Goal: Find specific page/section

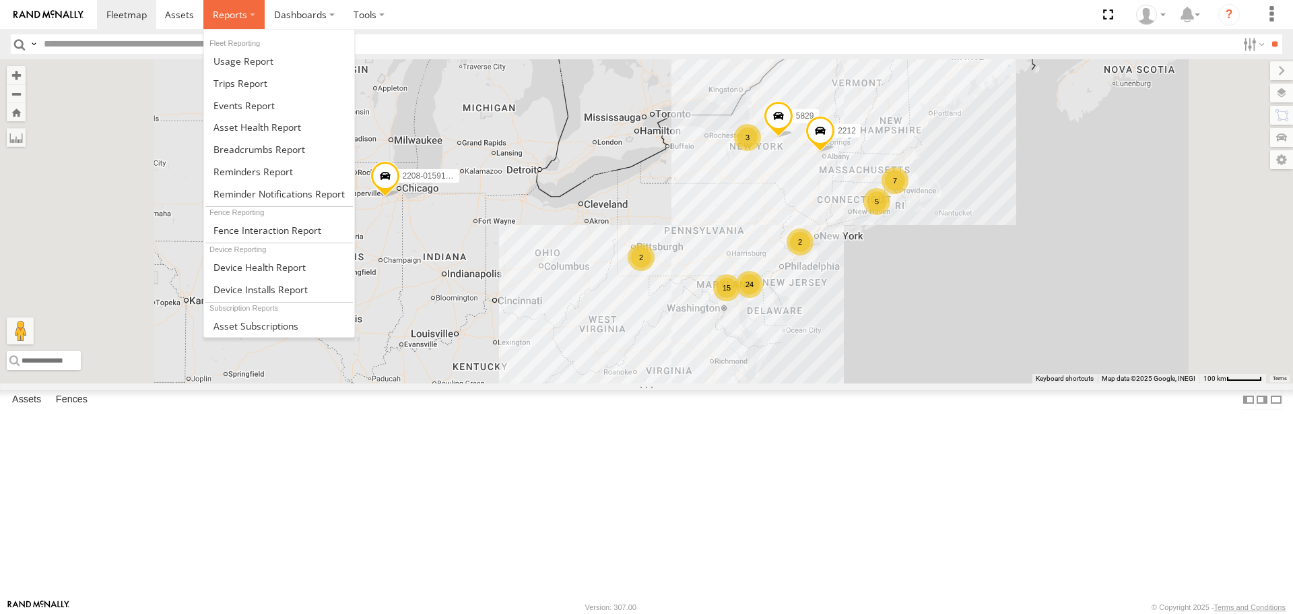
click at [238, 15] on span at bounding box center [230, 14] width 34 height 13
click at [239, 125] on span at bounding box center [257, 127] width 88 height 13
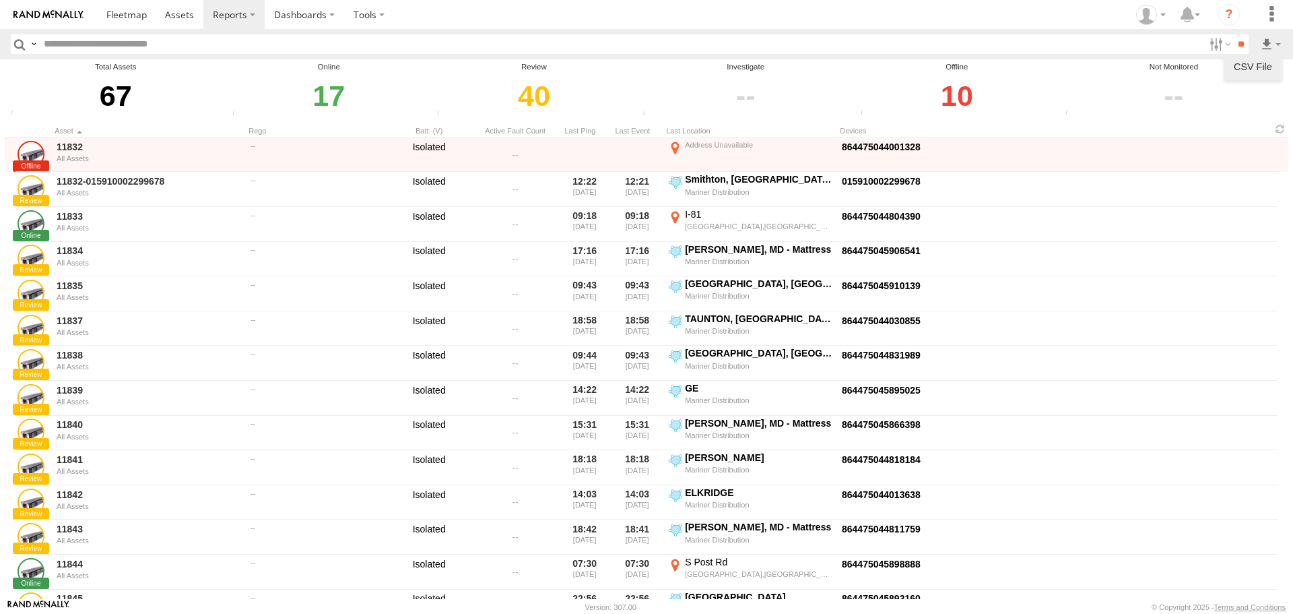
click at [1252, 65] on link at bounding box center [1253, 67] width 48 height 20
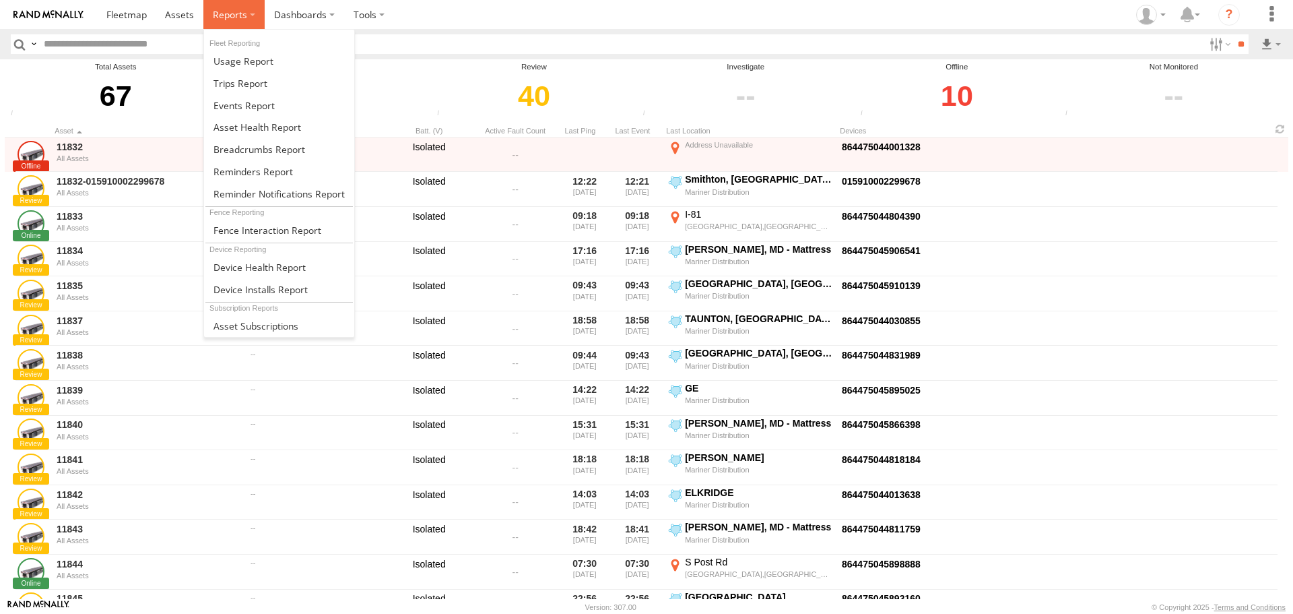
click at [241, 15] on span at bounding box center [230, 14] width 34 height 13
click at [294, 121] on span at bounding box center [257, 127] width 88 height 13
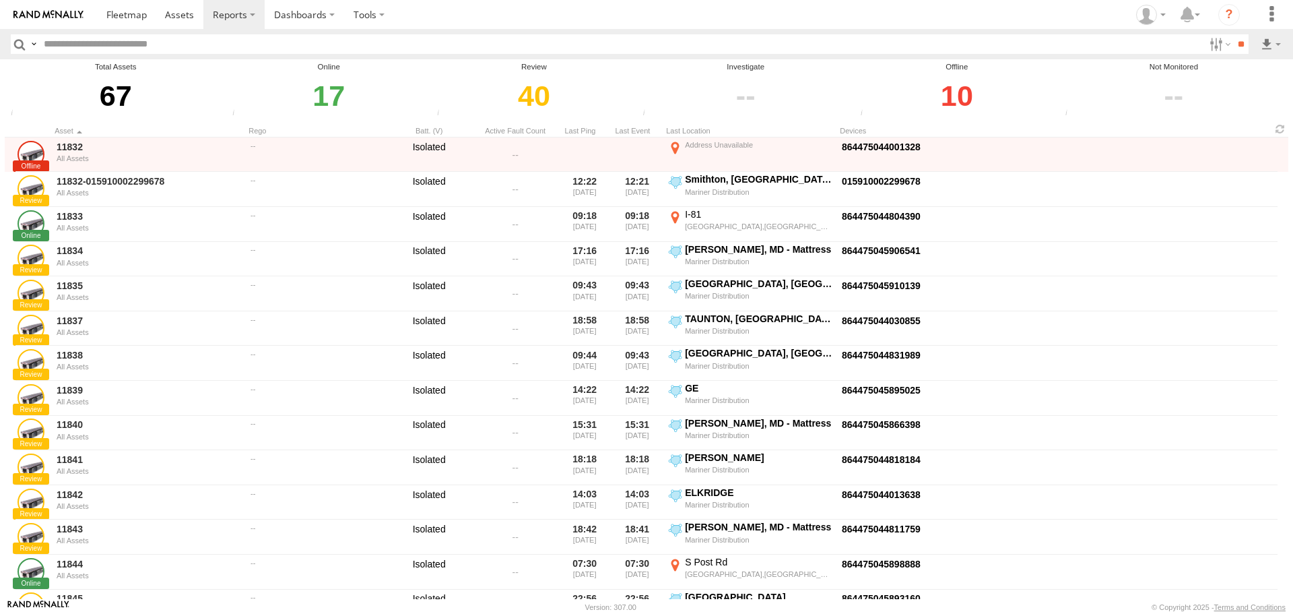
drag, startPoint x: 383, startPoint y: 4, endPoint x: 63, endPoint y: 69, distance: 327.0
click at [63, 69] on div "Total Assets" at bounding box center [116, 66] width 218 height 11
